Goal: Find contact information: Find contact information

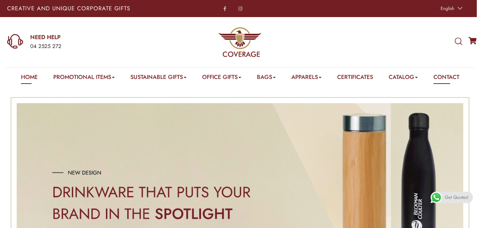
click at [456, 77] on link "Contact" at bounding box center [446, 78] width 26 height 11
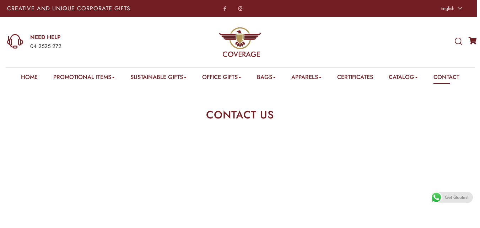
click at [445, 78] on link "Contact" at bounding box center [446, 78] width 26 height 11
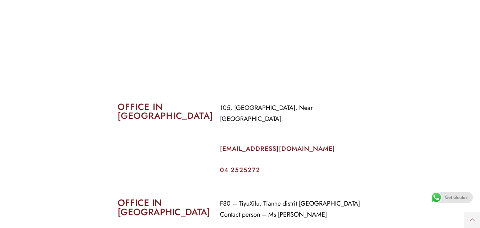
scroll to position [284, 0]
